Goal: Task Accomplishment & Management: Manage account settings

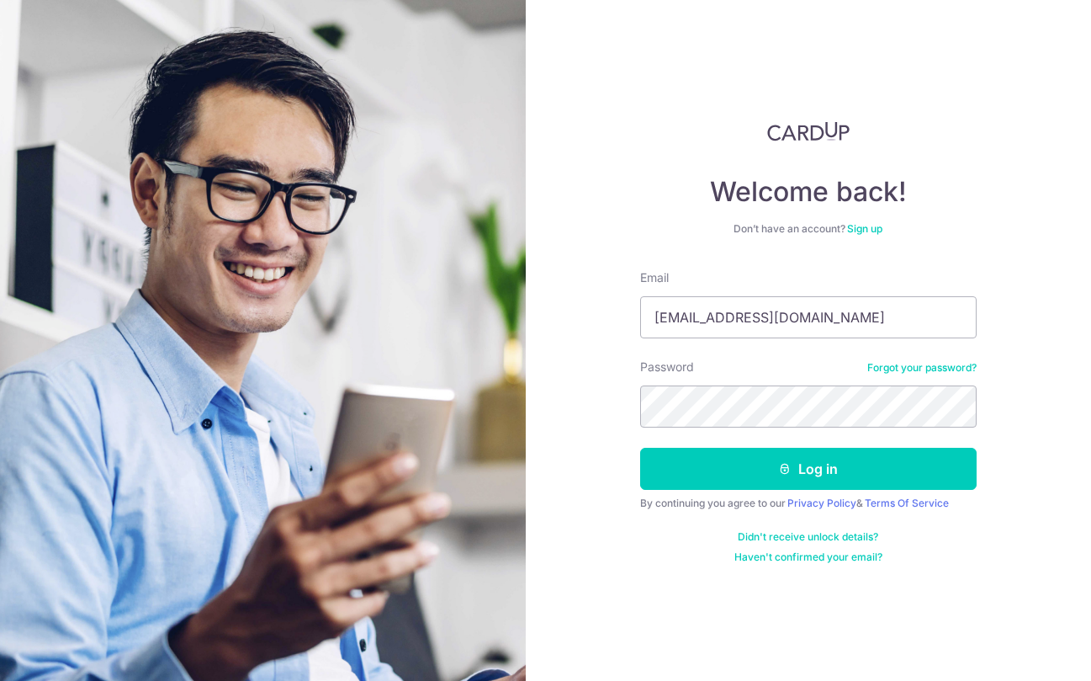
type input "[EMAIL_ADDRESS][DOMAIN_NAME]"
click at [808, 469] on button "Log in" at bounding box center [808, 469] width 337 height 42
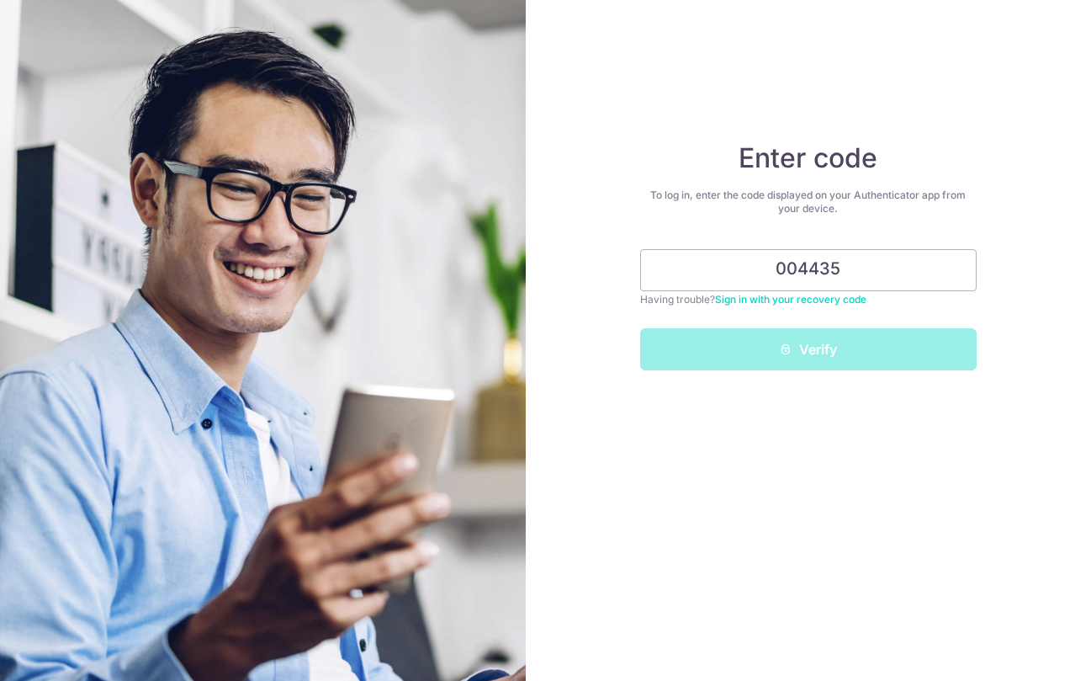
type input "004435"
click at [808, 349] on button "Verify" at bounding box center [808, 349] width 337 height 42
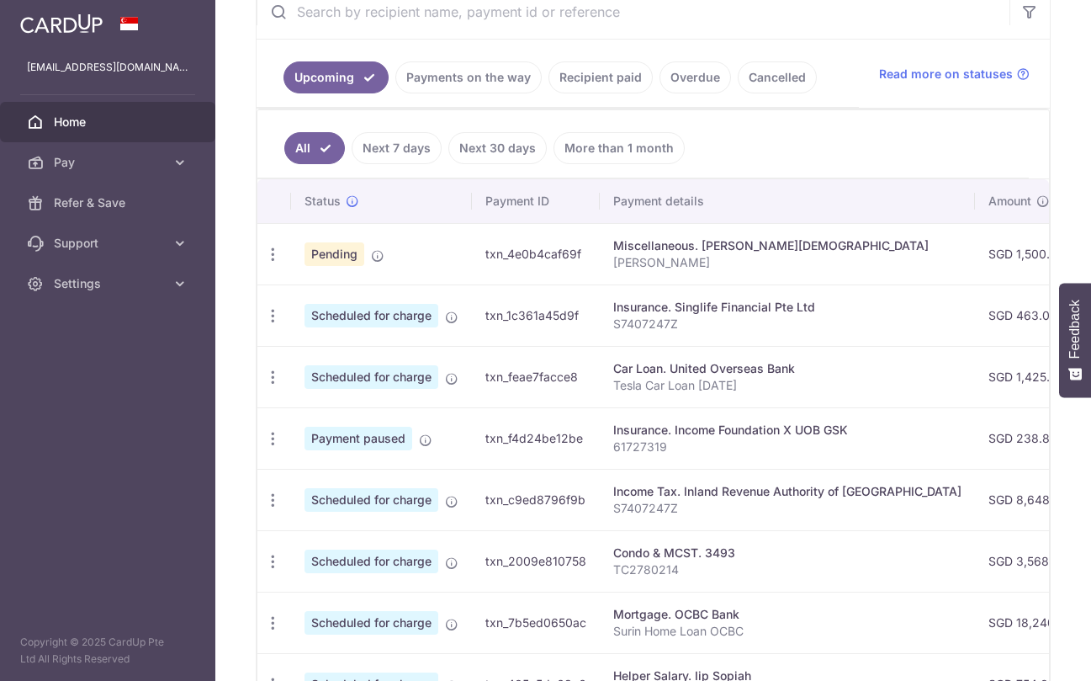
scroll to position [346, 0]
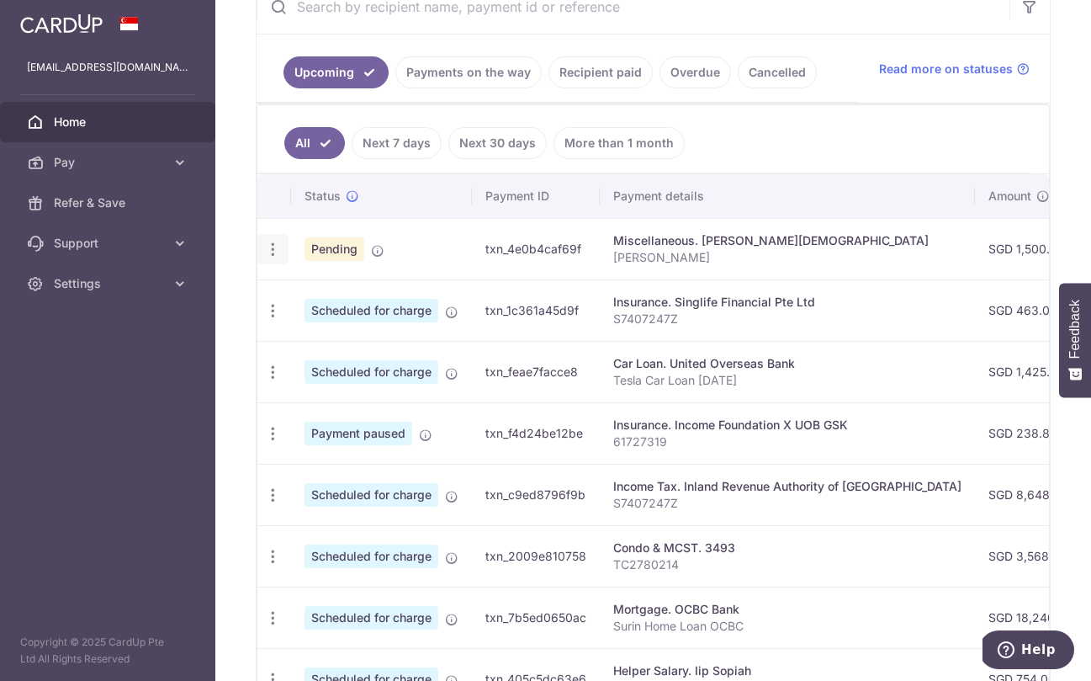
click at [274, 247] on icon "button" at bounding box center [273, 250] width 18 height 18
click at [324, 332] on span "Cancel payment" at bounding box center [362, 336] width 113 height 20
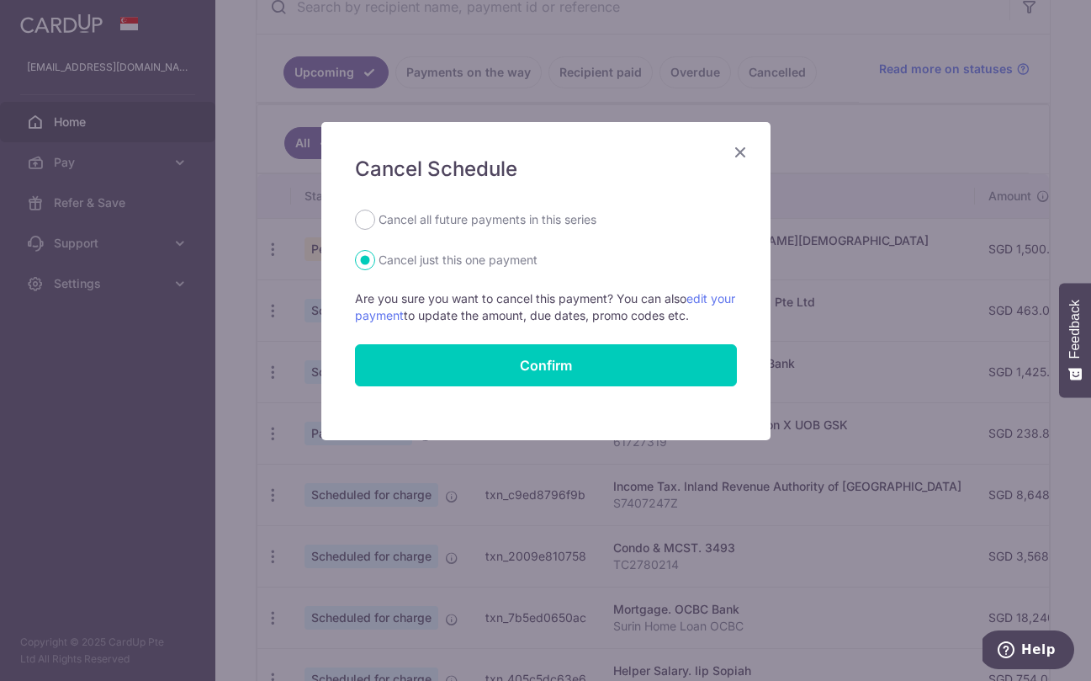
click at [384, 221] on label "Cancel all future payments in this series" at bounding box center [488, 219] width 218 height 20
click at [375, 221] on input "Cancel all future payments in this series" at bounding box center [365, 219] width 20 height 20
radio input "true"
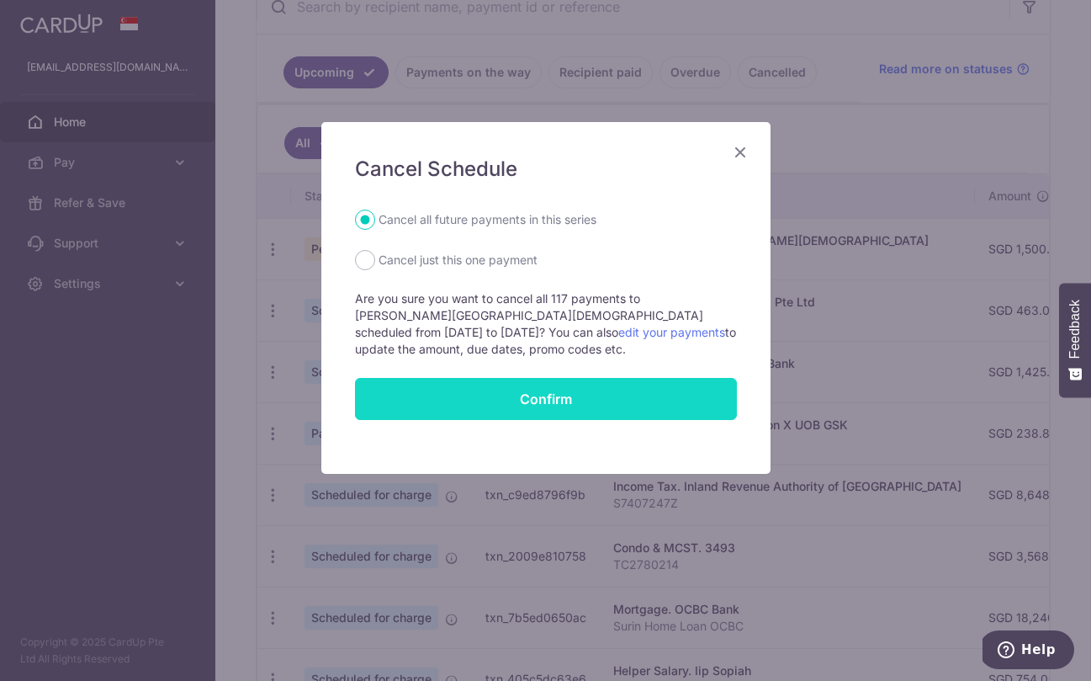
click at [527, 412] on button "Confirm" at bounding box center [546, 399] width 382 height 42
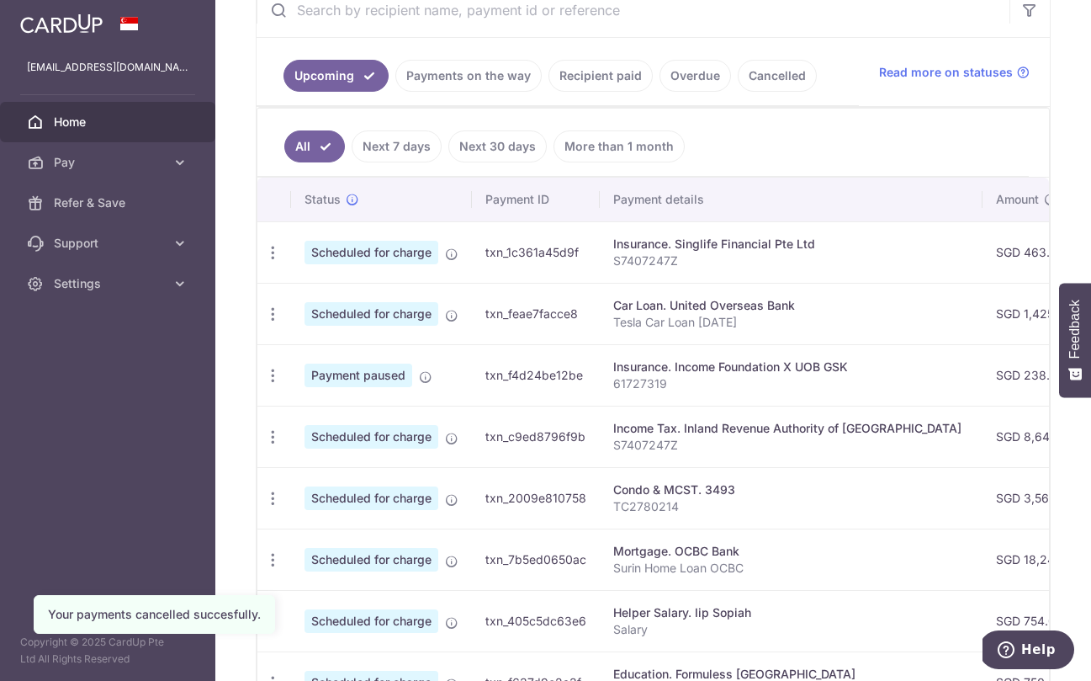
scroll to position [368, 0]
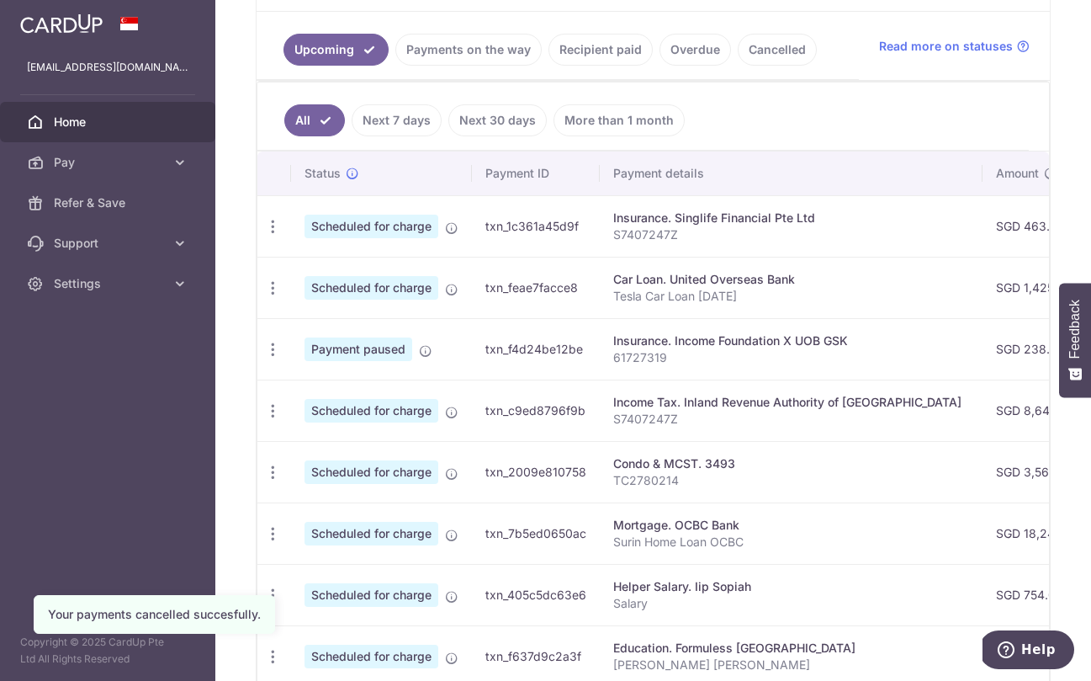
click at [277, 222] on icon "button" at bounding box center [273, 227] width 18 height 18
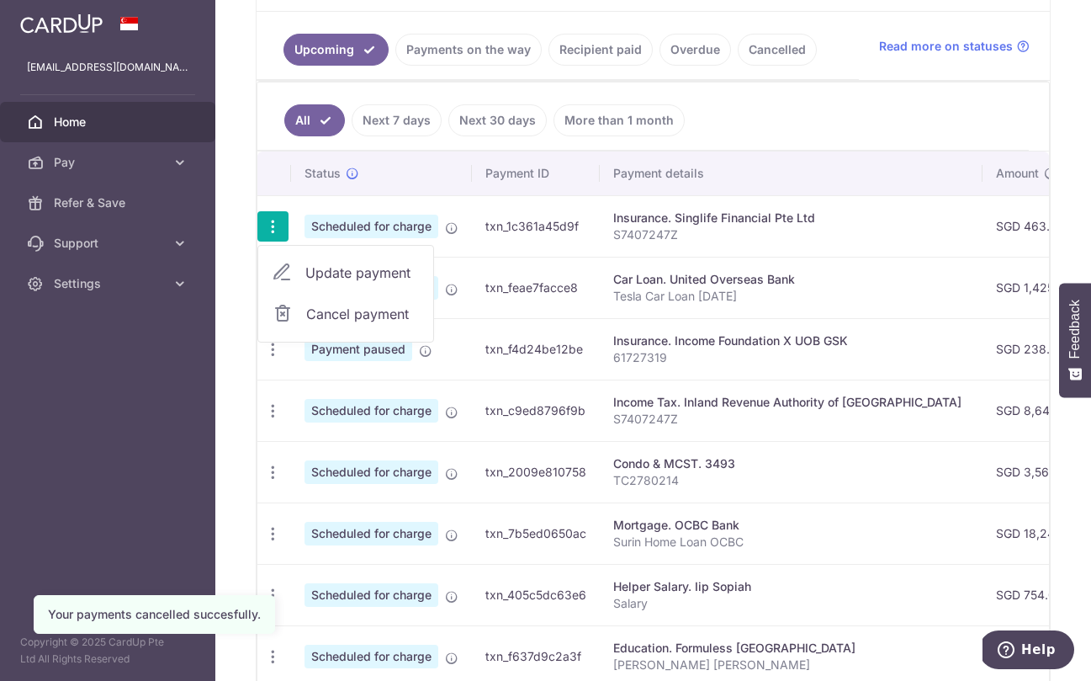
click at [352, 272] on span "Update payment" at bounding box center [362, 272] width 114 height 20
radio input "true"
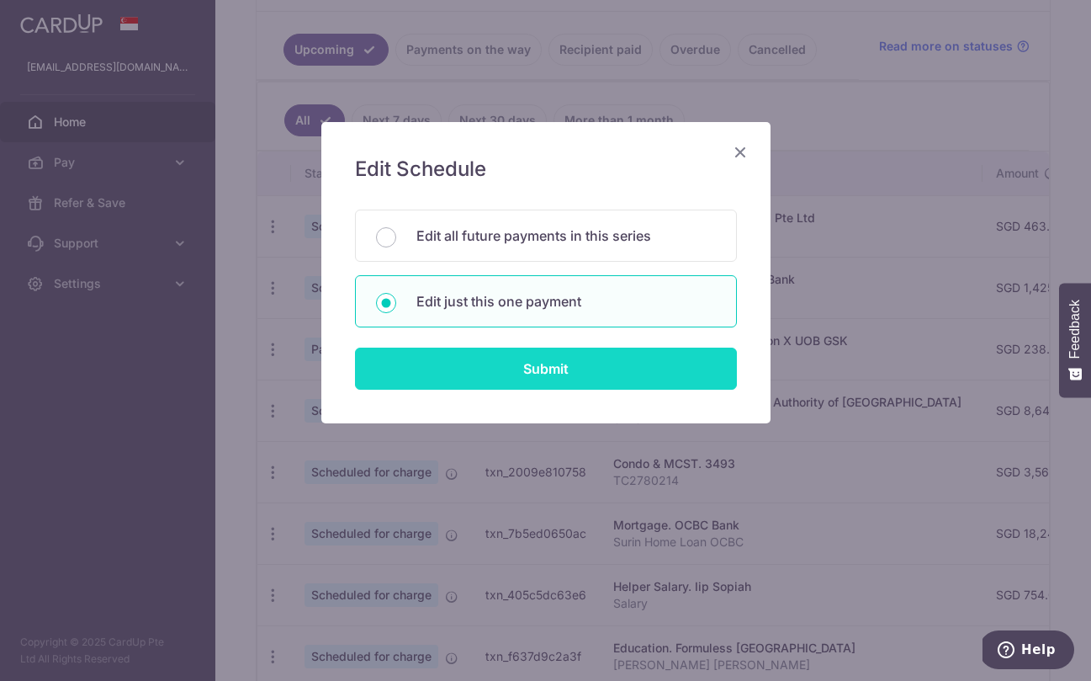
click at [525, 374] on input "Submit" at bounding box center [546, 368] width 382 height 42
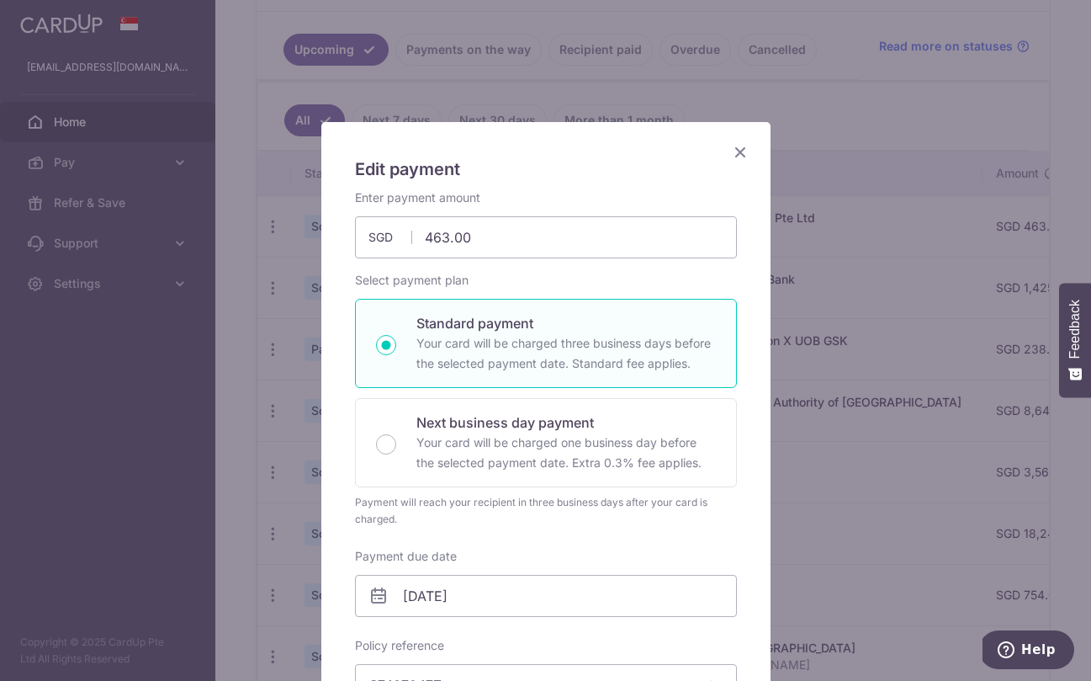
scroll to position [0, 0]
click at [743, 146] on icon "Close" at bounding box center [740, 151] width 20 height 21
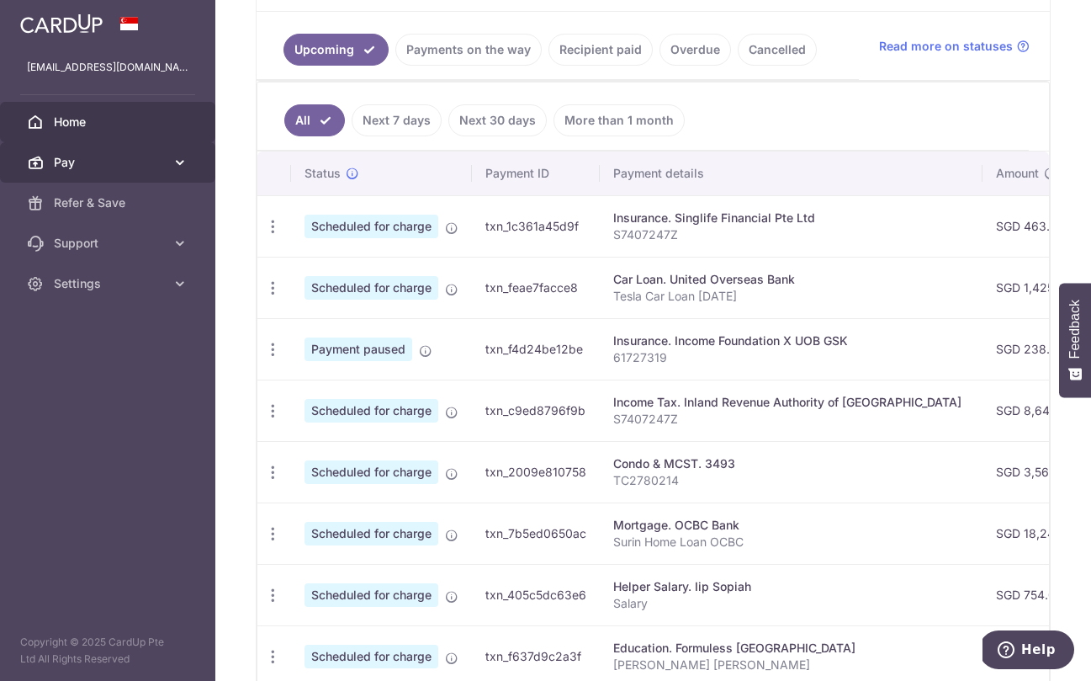
click at [120, 157] on span "Pay" at bounding box center [109, 162] width 111 height 17
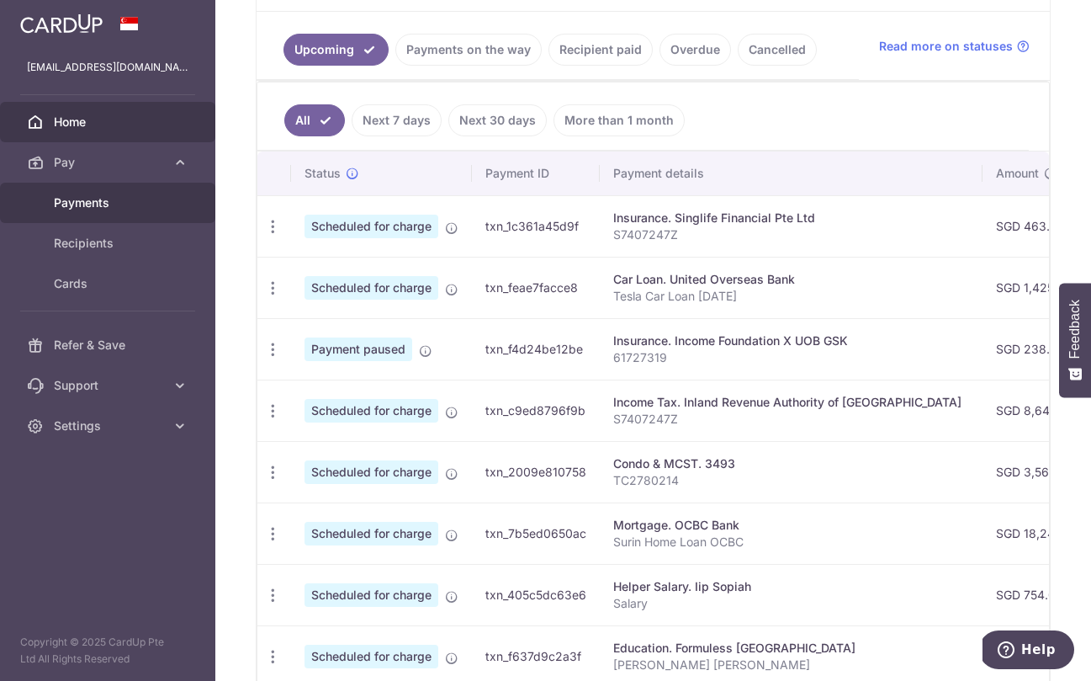
click at [114, 203] on span "Payments" at bounding box center [109, 202] width 111 height 17
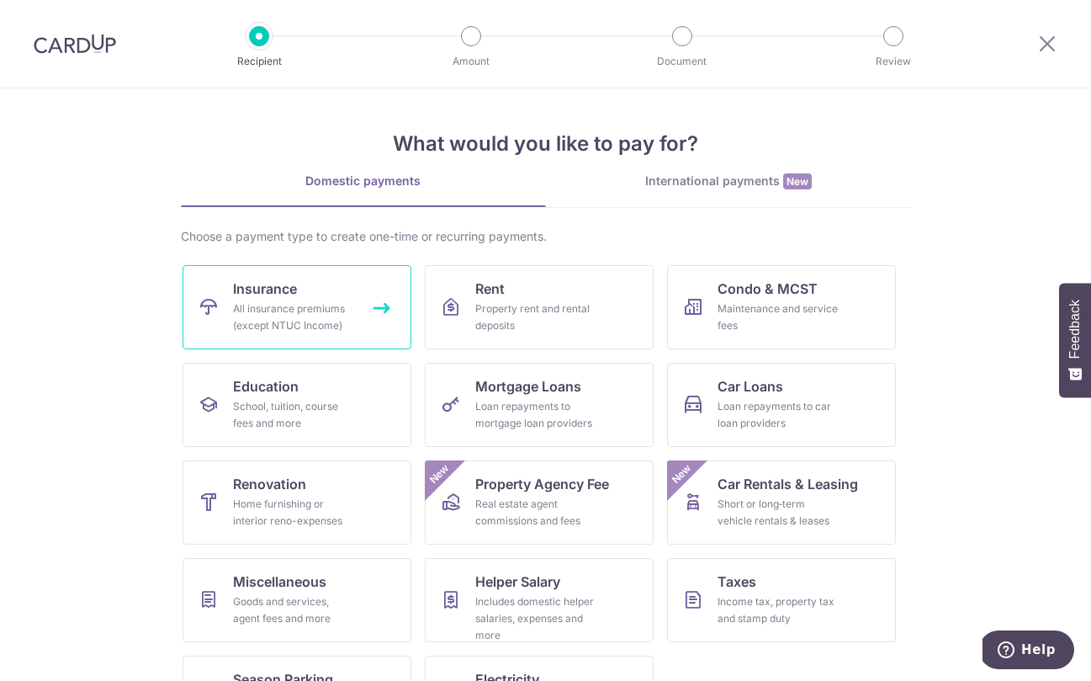
click at [304, 300] on div "All insurance premiums (except NTUC Income)" at bounding box center [293, 317] width 121 height 34
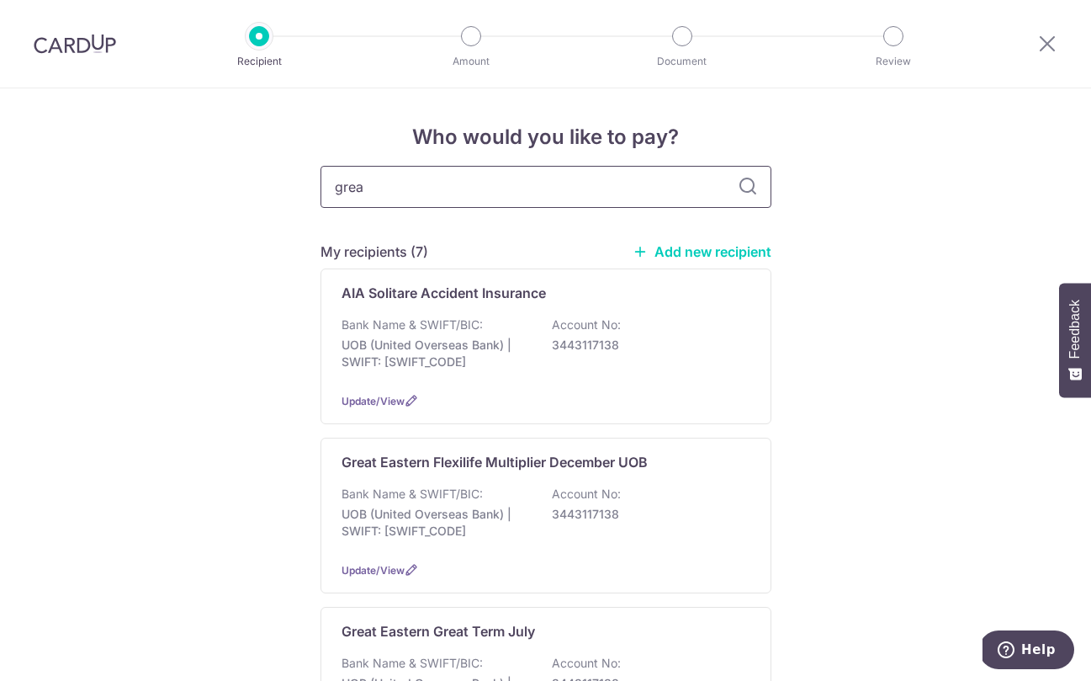
type input "great"
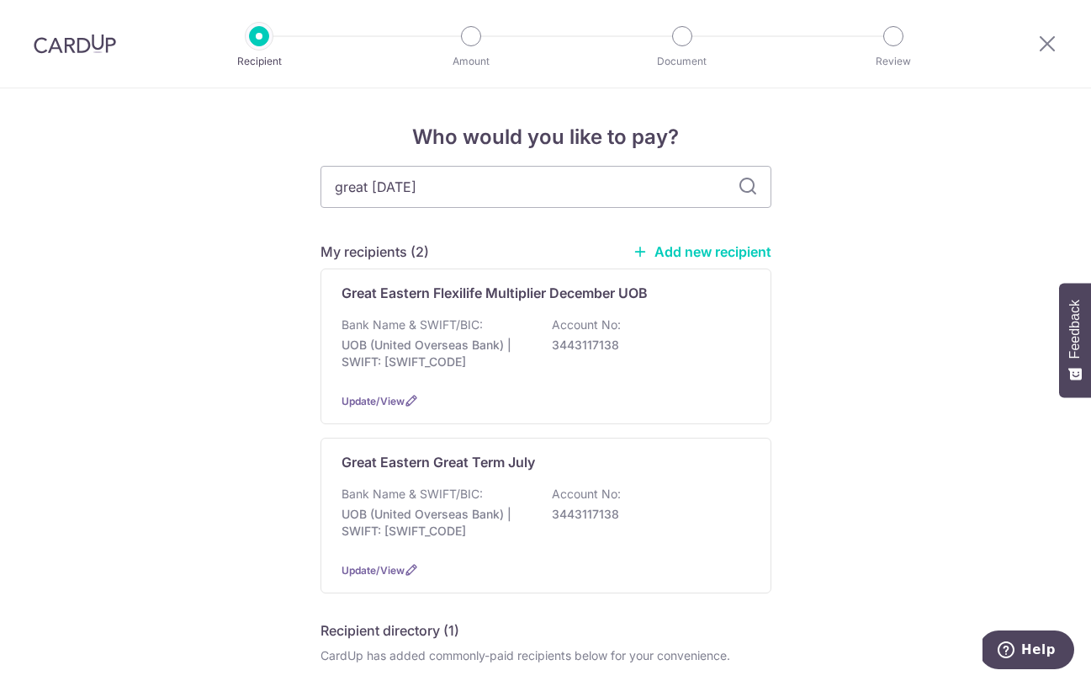
type input "great eastern"
click at [206, 439] on div "Who would you like to pay? great eastern My recipients (2) Add new recipient Gr…" at bounding box center [545, 517] width 1091 height 859
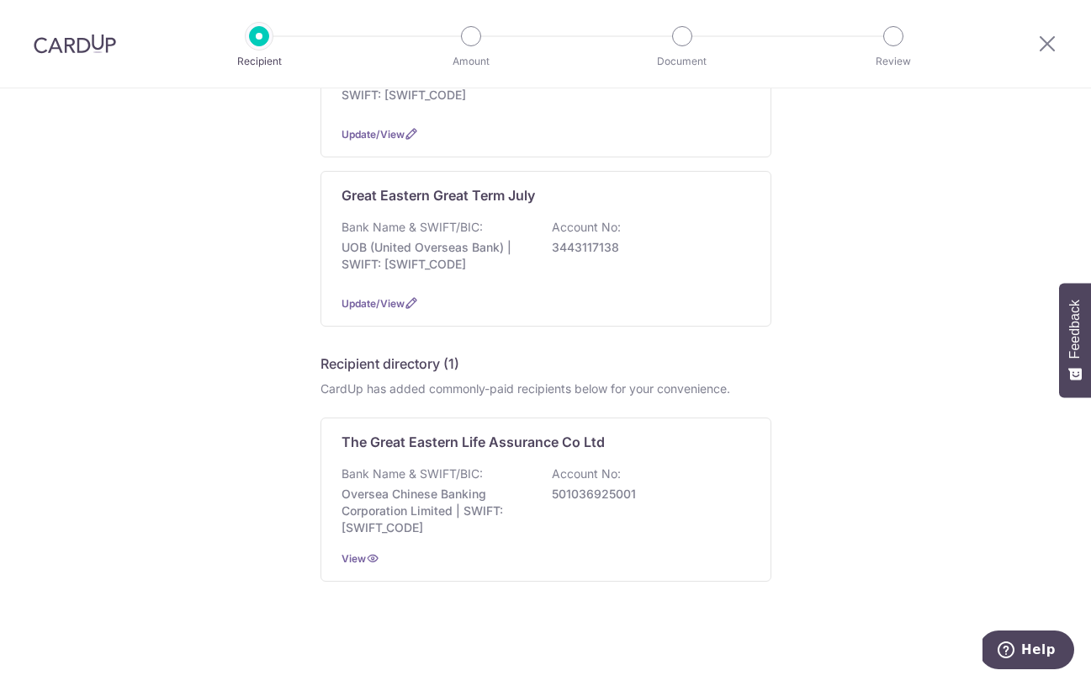
scroll to position [267, 0]
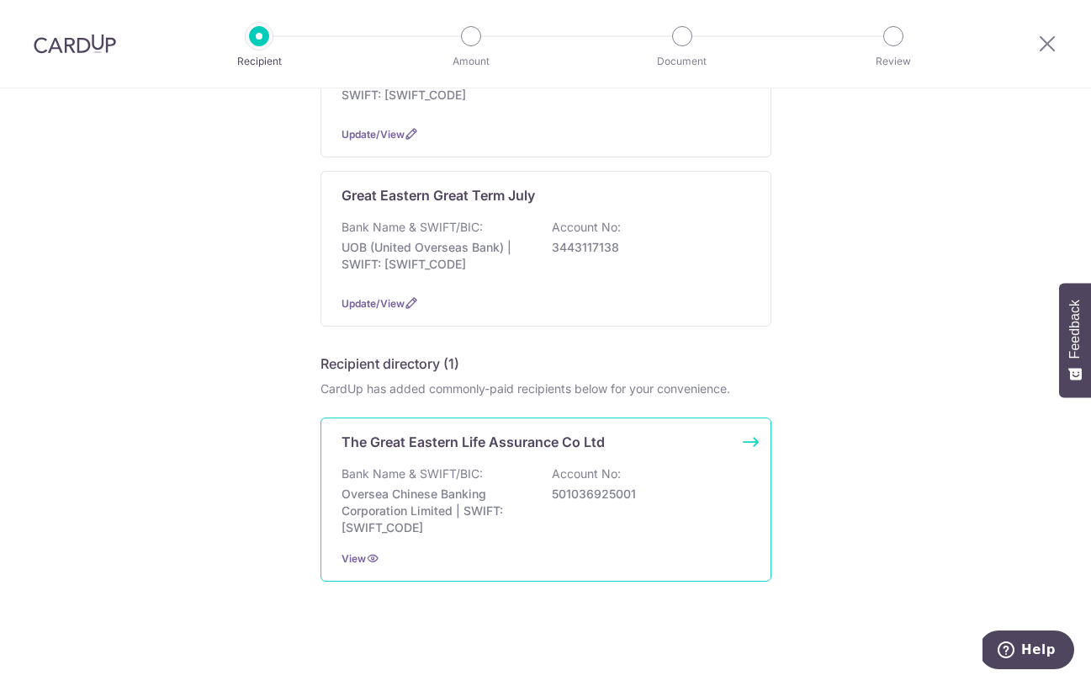
click at [403, 485] on p "Oversea Chinese Banking Corporation Limited | SWIFT: OCBCSGSGXXX" at bounding box center [436, 510] width 188 height 50
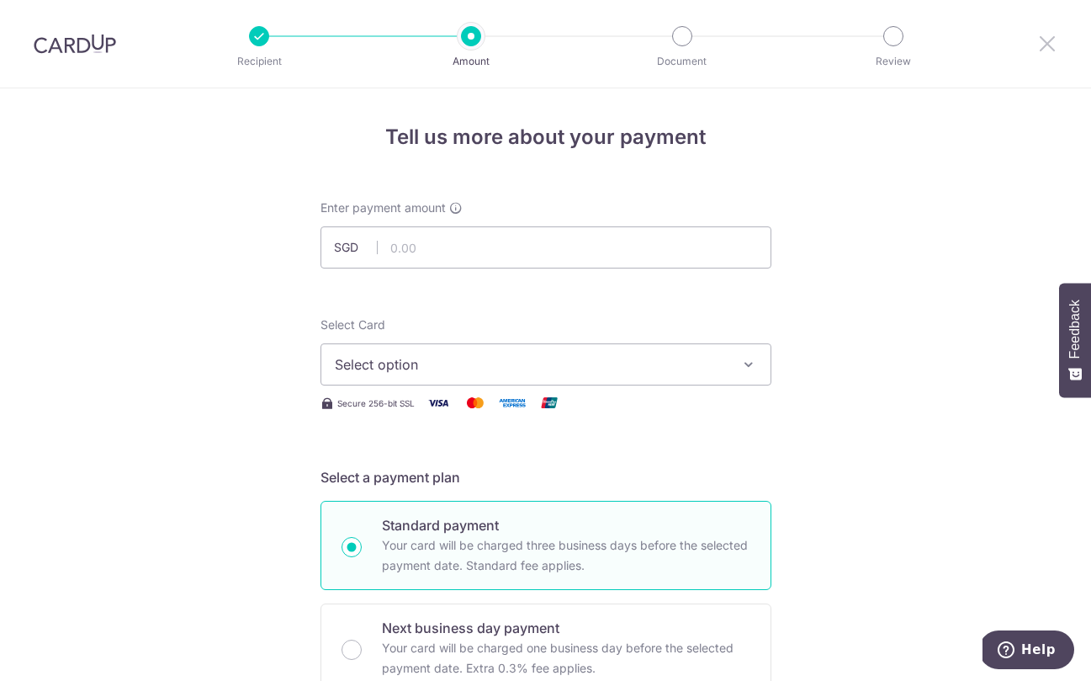
click at [1043, 43] on icon at bounding box center [1047, 43] width 20 height 21
